Goal: Transaction & Acquisition: Purchase product/service

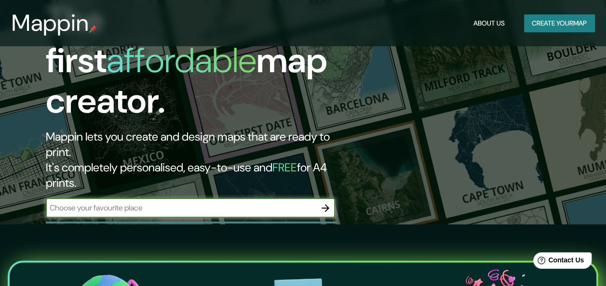
scroll to position [48, 0]
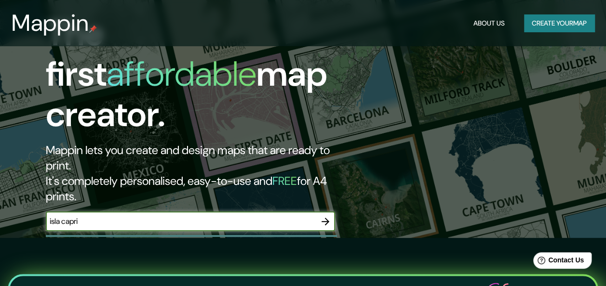
type input "isla capri"
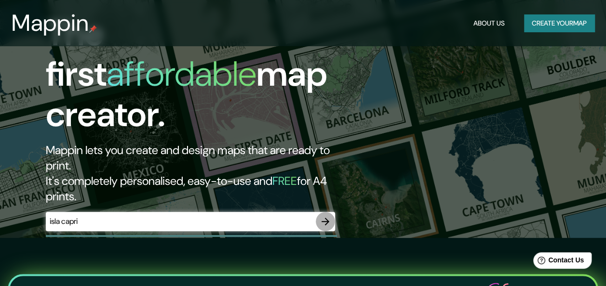
click at [319, 212] on button "button" at bounding box center [325, 221] width 19 height 19
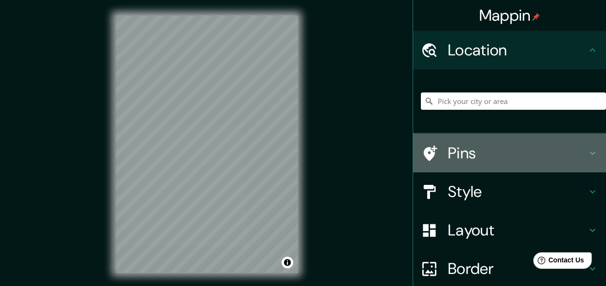
click at [427, 149] on icon at bounding box center [430, 153] width 13 height 15
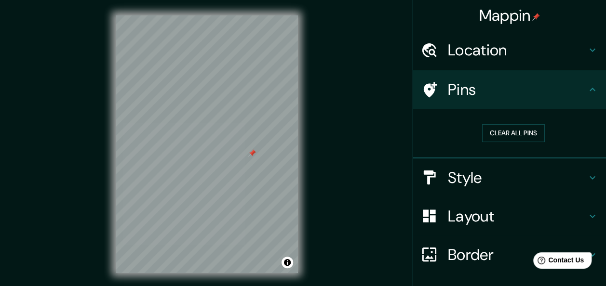
click at [456, 220] on h4 "Layout" at bounding box center [517, 216] width 139 height 19
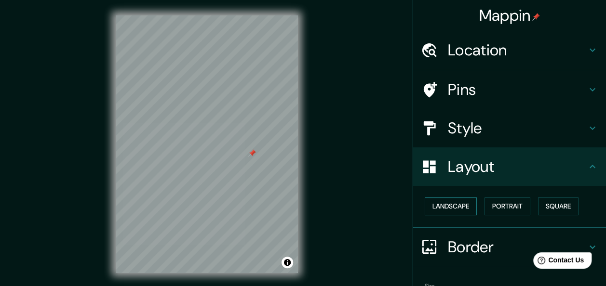
click at [455, 210] on button "Landscape" at bounding box center [451, 207] width 52 height 18
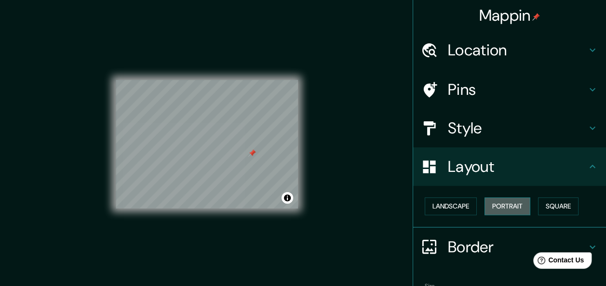
click at [505, 210] on button "Portrait" at bounding box center [507, 207] width 46 height 18
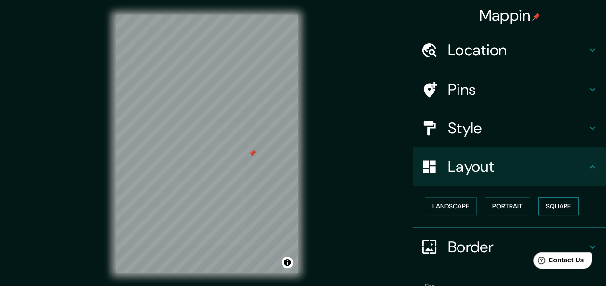
click at [559, 209] on button "Square" at bounding box center [558, 207] width 40 height 18
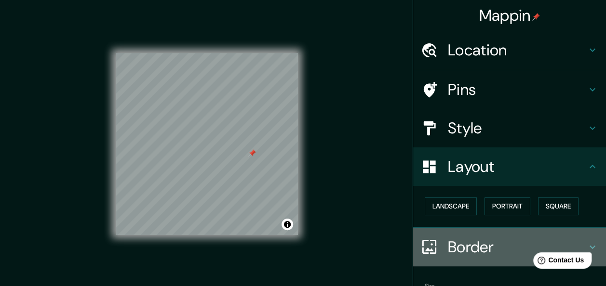
click at [480, 249] on h4 "Border" at bounding box center [517, 247] width 139 height 19
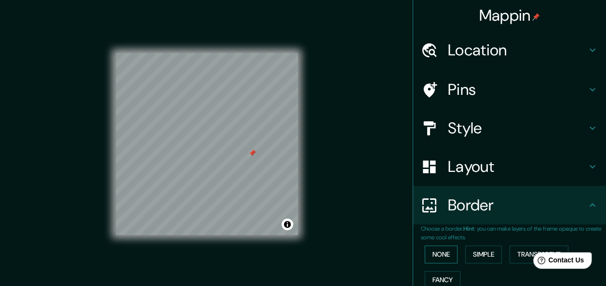
click at [437, 257] on button "None" at bounding box center [441, 255] width 33 height 18
click at [477, 256] on button "Simple" at bounding box center [483, 255] width 37 height 18
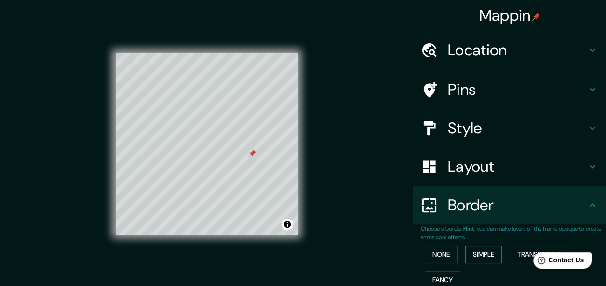
click at [478, 254] on button "Simple" at bounding box center [483, 255] width 37 height 18
type input "151"
type input "30"
drag, startPoint x: 439, startPoint y: 253, endPoint x: 436, endPoint y: 239, distance: 13.8
click at [438, 253] on button "None" at bounding box center [441, 255] width 33 height 18
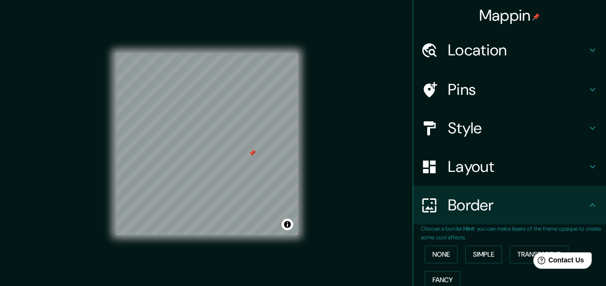
drag, startPoint x: 469, startPoint y: 132, endPoint x: 465, endPoint y: 139, distance: 8.3
click at [469, 134] on h4 "Style" at bounding box center [517, 128] width 139 height 19
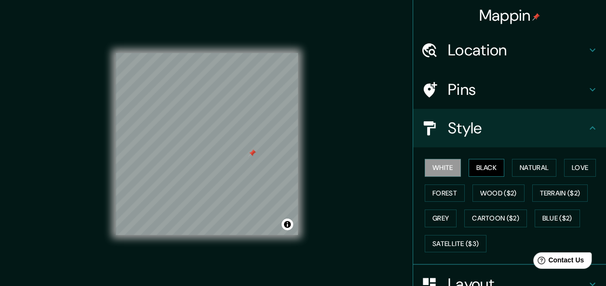
click at [476, 163] on button "Black" at bounding box center [486, 168] width 36 height 18
click at [539, 164] on button "Natural" at bounding box center [534, 168] width 44 height 18
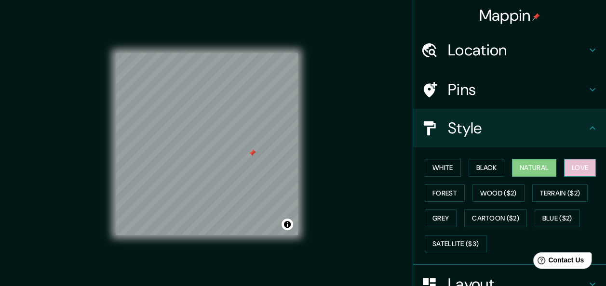
click at [579, 165] on button "Love" at bounding box center [580, 168] width 32 height 18
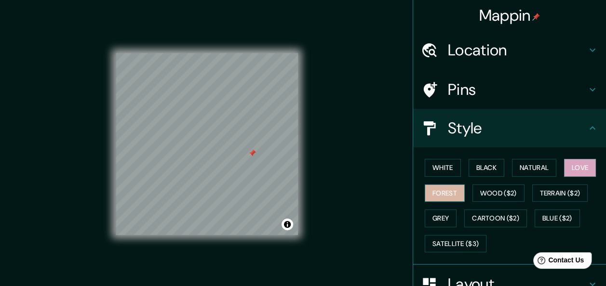
click at [444, 188] on button "Forest" at bounding box center [445, 194] width 40 height 18
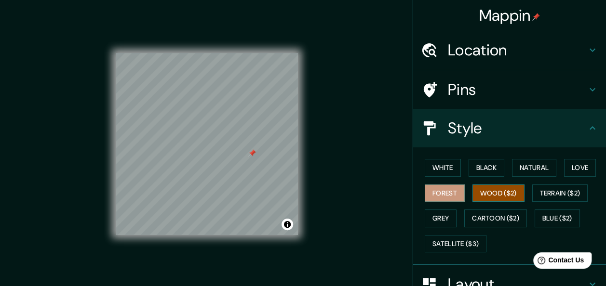
click at [486, 193] on button "Wood ($2)" at bounding box center [498, 194] width 52 height 18
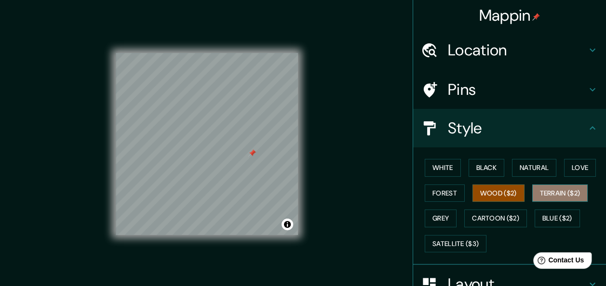
click at [557, 192] on button "Terrain ($2)" at bounding box center [560, 194] width 56 height 18
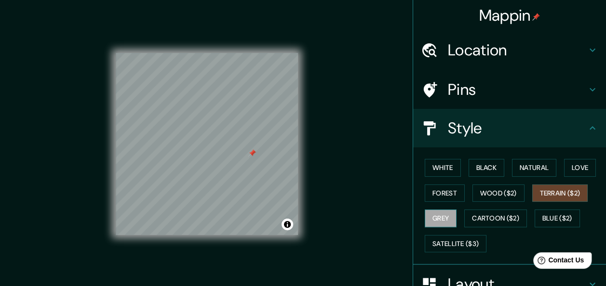
click at [434, 217] on button "Grey" at bounding box center [441, 219] width 32 height 18
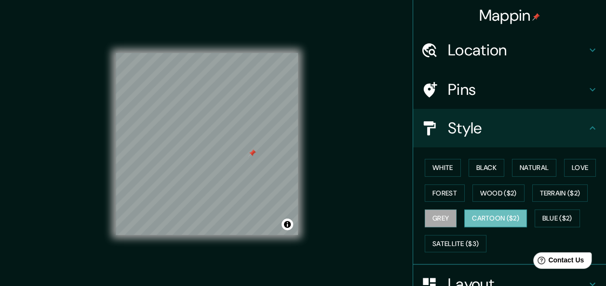
click at [476, 217] on button "Cartoon ($2)" at bounding box center [495, 219] width 63 height 18
click at [440, 219] on button "Grey" at bounding box center [441, 219] width 32 height 18
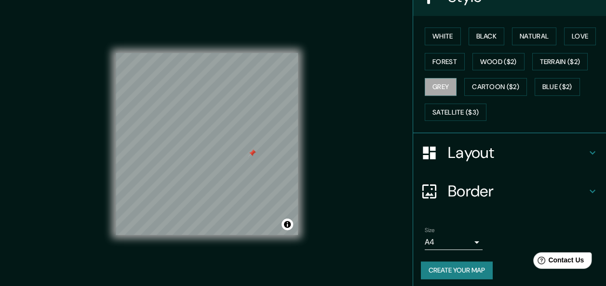
scroll to position [135, 0]
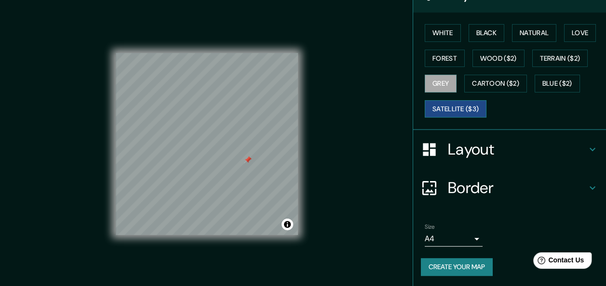
click at [450, 108] on button "Satellite ($3)" at bounding box center [456, 109] width 62 height 18
click at [451, 60] on button "Forest" at bounding box center [445, 59] width 40 height 18
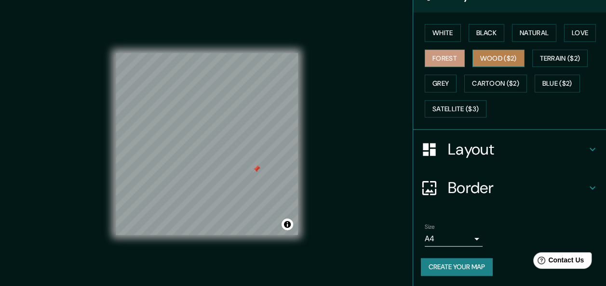
click at [486, 60] on button "Wood ($2)" at bounding box center [498, 59] width 52 height 18
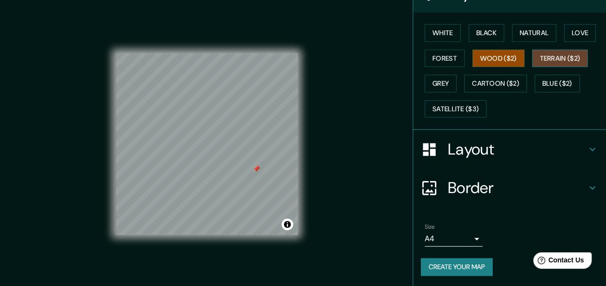
click at [550, 52] on button "Terrain ($2)" at bounding box center [560, 59] width 56 height 18
click at [577, 32] on button "Love" at bounding box center [580, 33] width 32 height 18
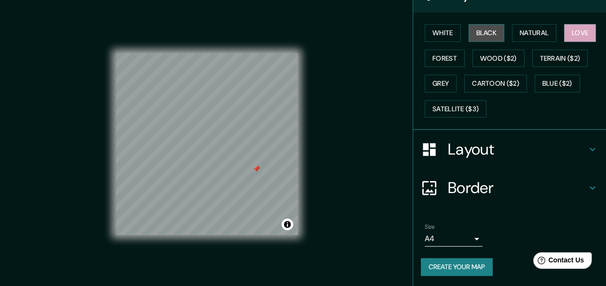
click at [493, 39] on button "Black" at bounding box center [486, 33] width 36 height 18
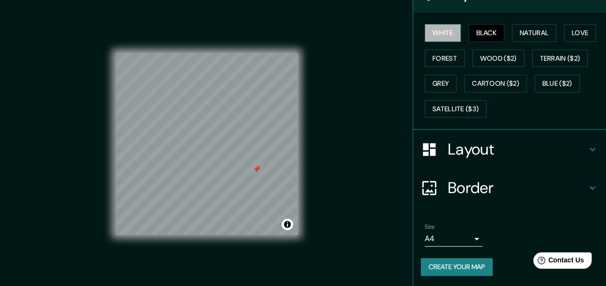
click at [431, 39] on button "White" at bounding box center [443, 33] width 36 height 18
click at [505, 38] on div "White Black Natural Love Forest Wood ($2) Terrain ($2) Grey Cartoon ($2) Blue (…" at bounding box center [513, 70] width 185 height 101
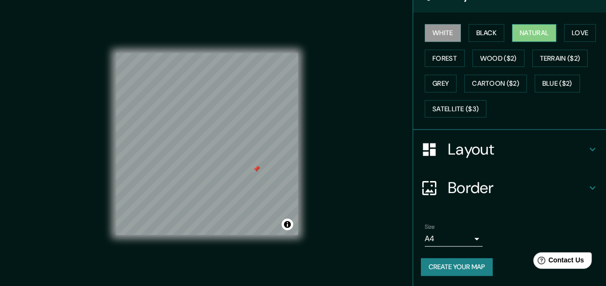
click at [528, 36] on button "Natural" at bounding box center [534, 33] width 44 height 18
click at [436, 60] on button "Forest" at bounding box center [445, 59] width 40 height 18
